Goal: Task Accomplishment & Management: Manage account settings

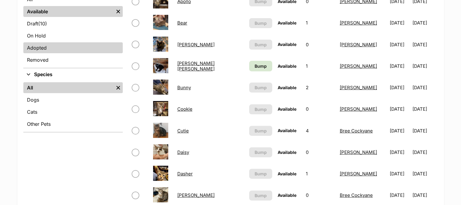
click at [66, 44] on link "Adopted" at bounding box center [72, 47] width 99 height 11
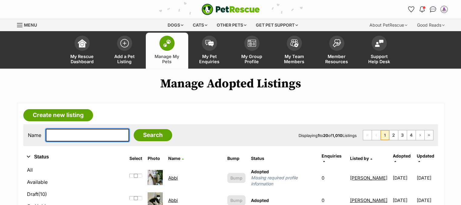
click at [78, 134] on input "text" at bounding box center [87, 135] width 83 height 13
type input "[PERSON_NAME]"
click at [134, 129] on input "Search" at bounding box center [153, 135] width 38 height 12
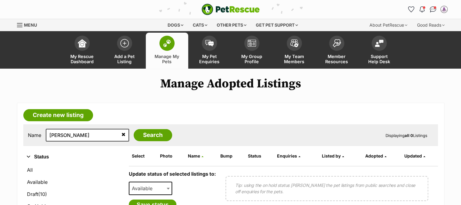
scroll to position [62, 0]
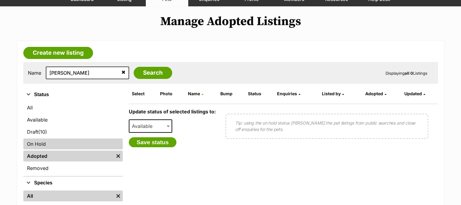
click at [50, 142] on link "On Hold" at bounding box center [72, 144] width 99 height 11
click at [50, 145] on link "On Hold" at bounding box center [72, 144] width 99 height 11
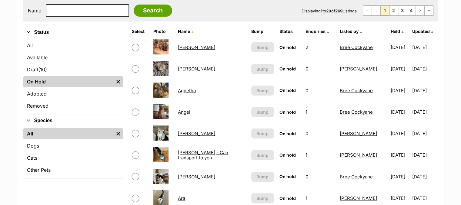
scroll to position [131, 0]
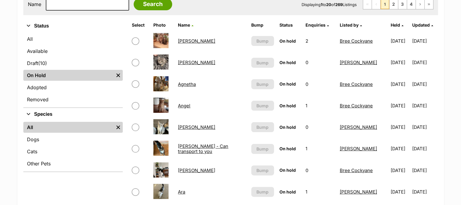
click at [98, 5] on input "text" at bounding box center [87, 4] width 83 height 13
type input "[PERSON_NAME]"
click at [134, 0] on input "Search" at bounding box center [153, 4] width 38 height 12
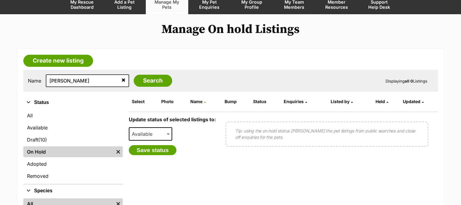
scroll to position [74, 0]
